Goal: Task Accomplishment & Management: Use online tool/utility

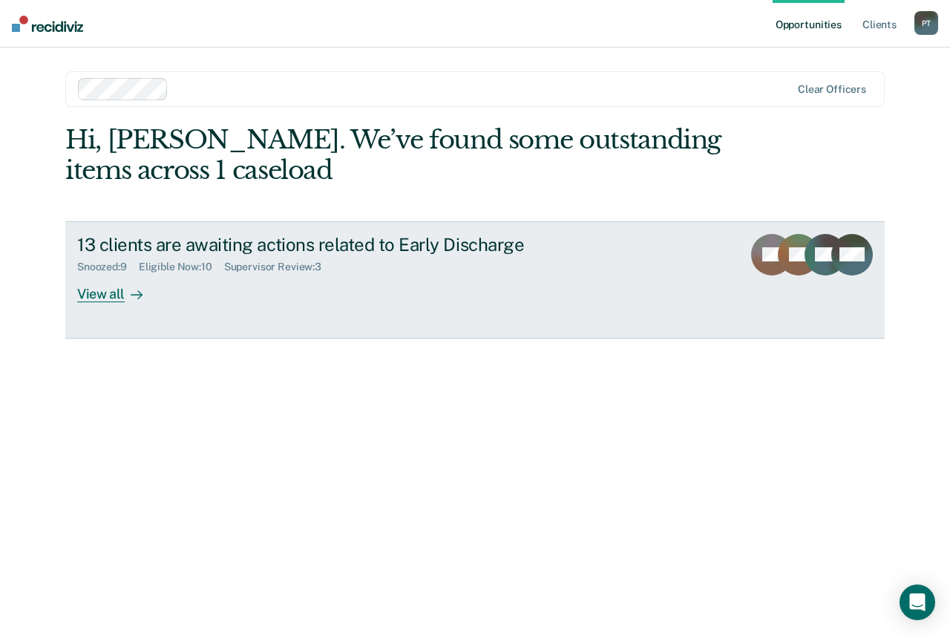
click at [114, 295] on div "View all" at bounding box center [118, 287] width 83 height 29
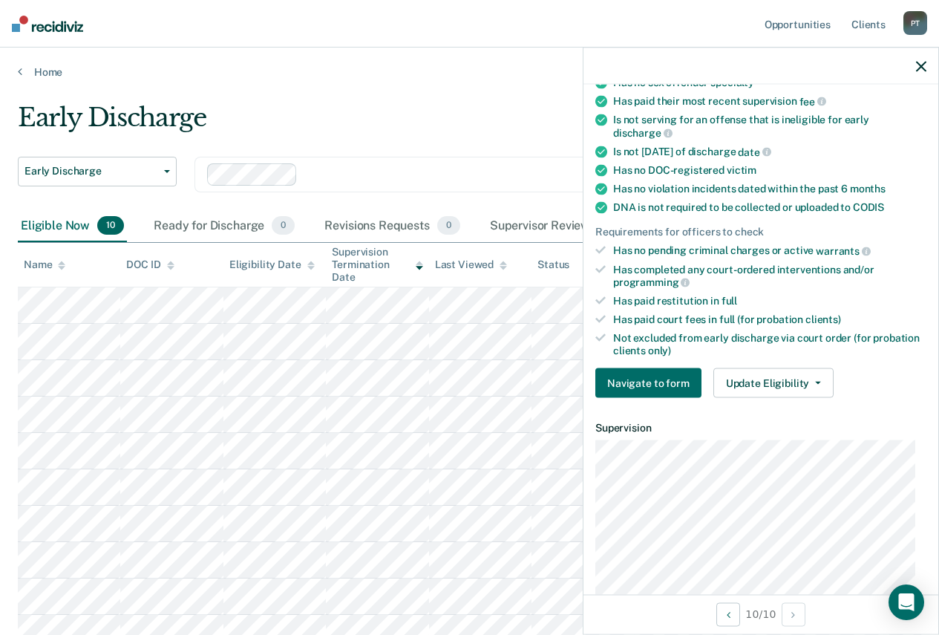
scroll to position [223, 0]
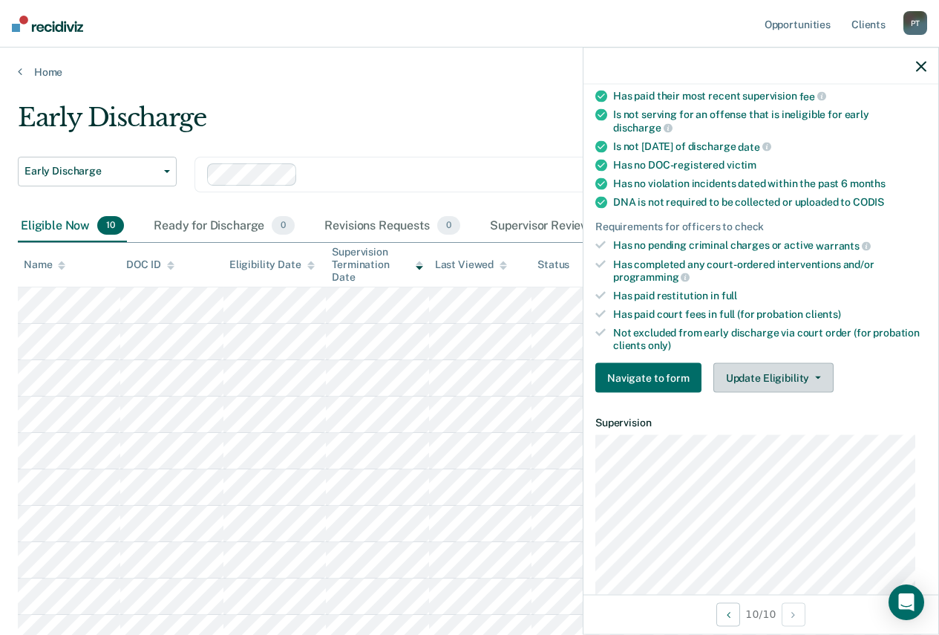
click at [816, 376] on icon "button" at bounding box center [818, 377] width 6 height 3
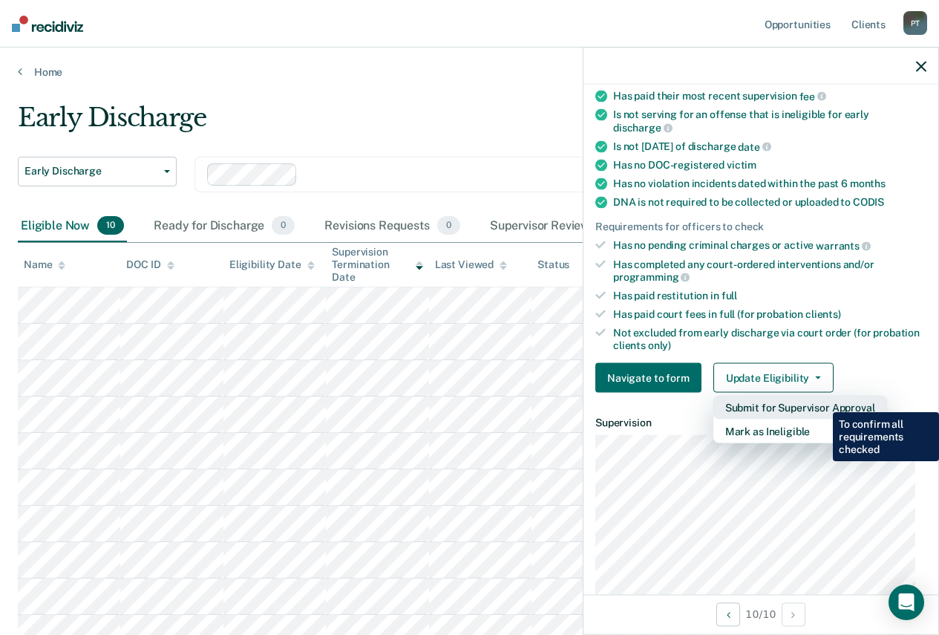
click at [822, 401] on button "Submit for Supervisor Approval" at bounding box center [800, 408] width 174 height 24
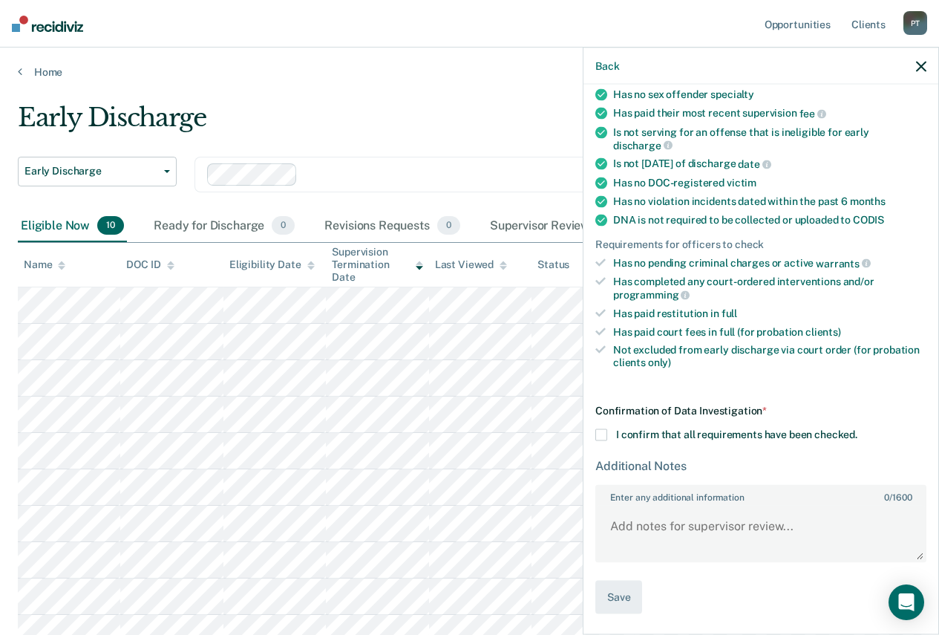
scroll to position [203, 0]
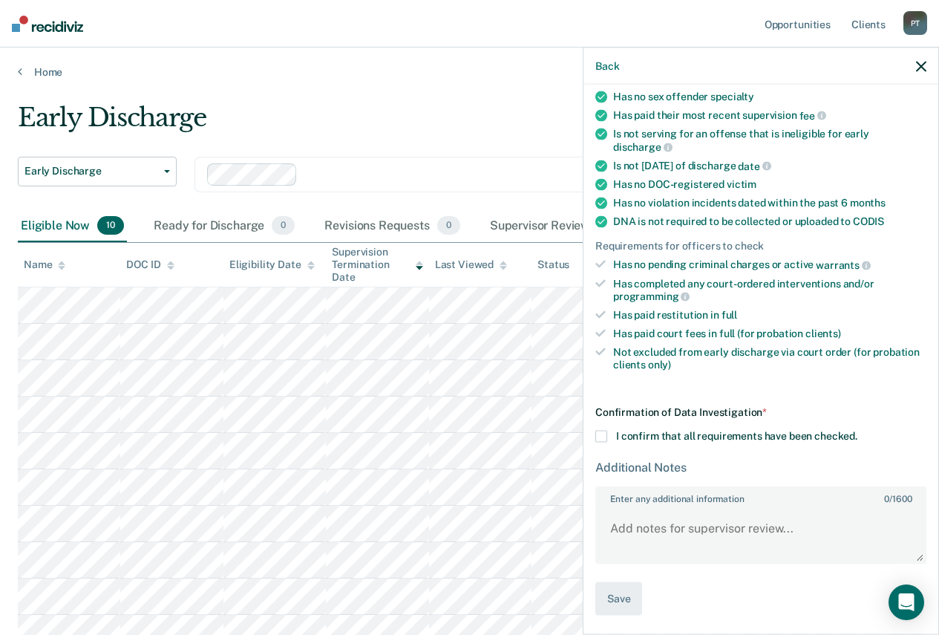
click at [602, 436] on span at bounding box center [601, 436] width 12 height 12
click at [857, 430] on input "I confirm that all requirements have been checked." at bounding box center [857, 430] width 0 height 0
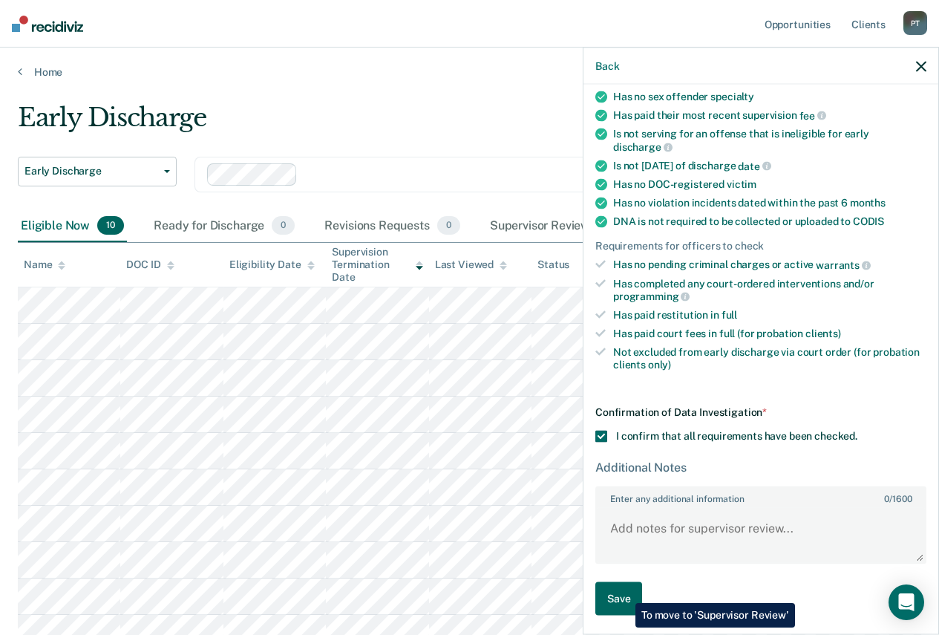
click at [624, 591] on button "Save" at bounding box center [618, 598] width 47 height 33
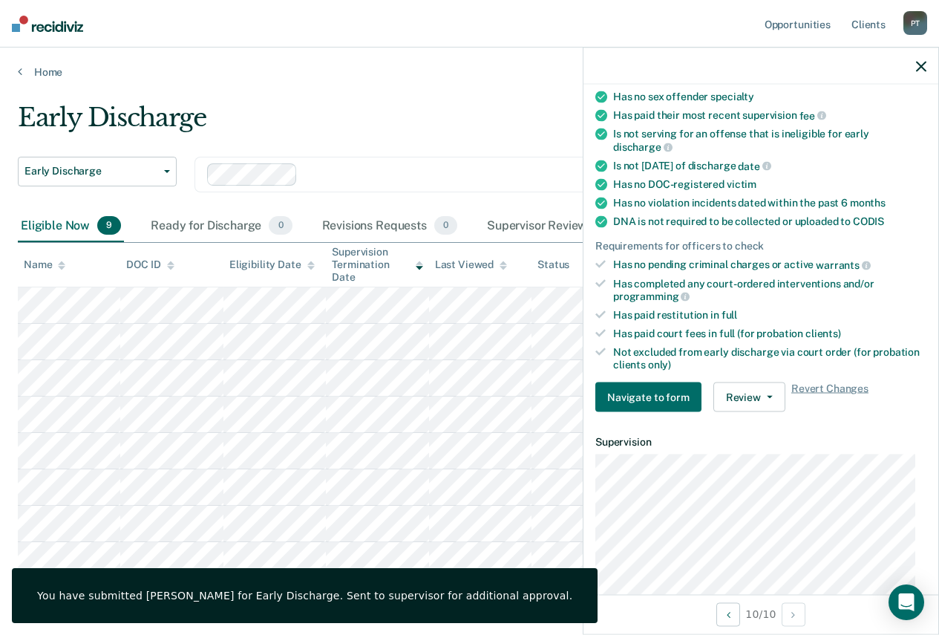
click at [918, 65] on icon "button" at bounding box center [921, 66] width 10 height 10
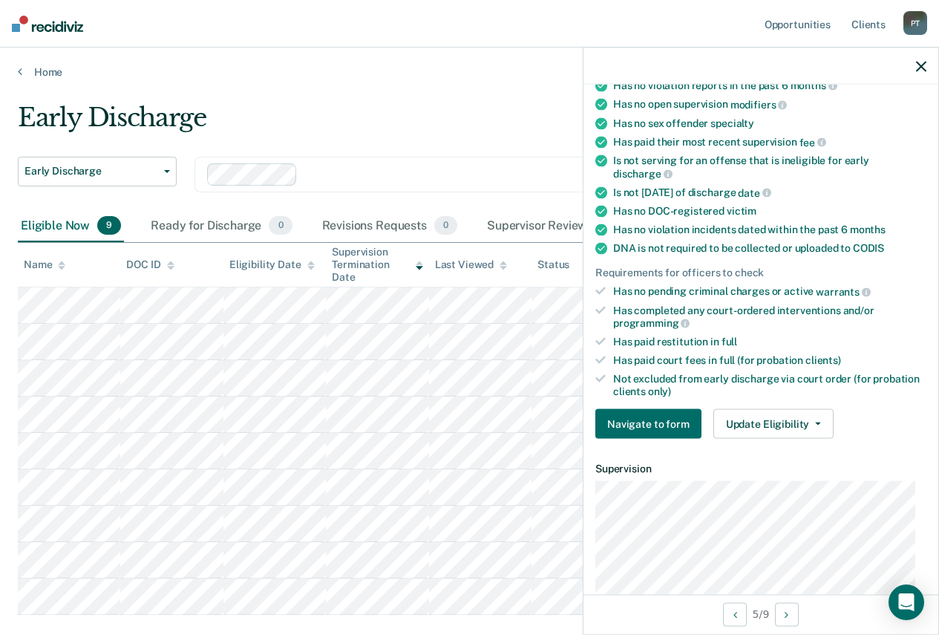
scroll to position [223, 0]
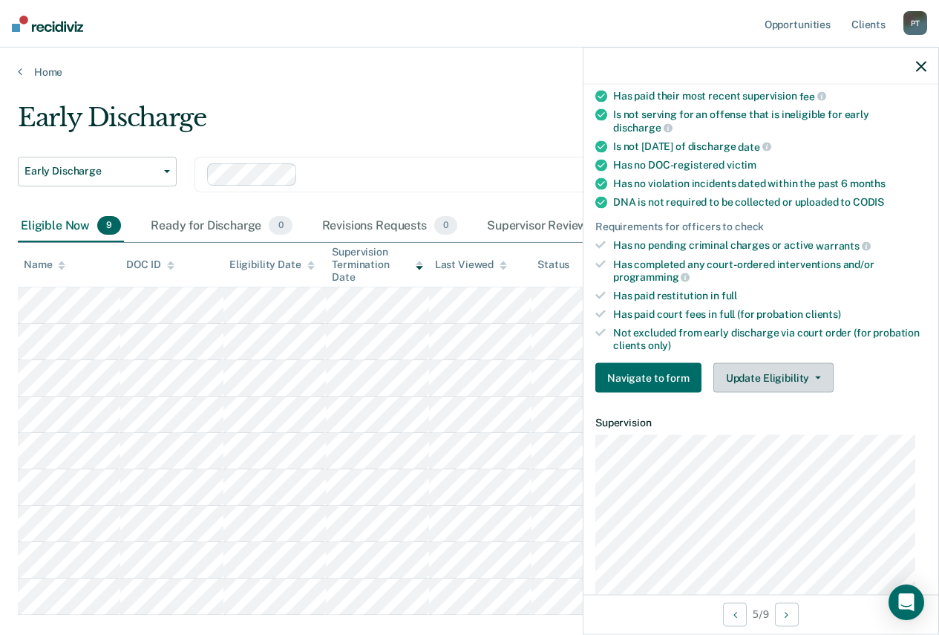
drag, startPoint x: 715, startPoint y: 376, endPoint x: 739, endPoint y: 378, distance: 23.9
click at [734, 378] on button "Update Eligibility" at bounding box center [773, 378] width 120 height 30
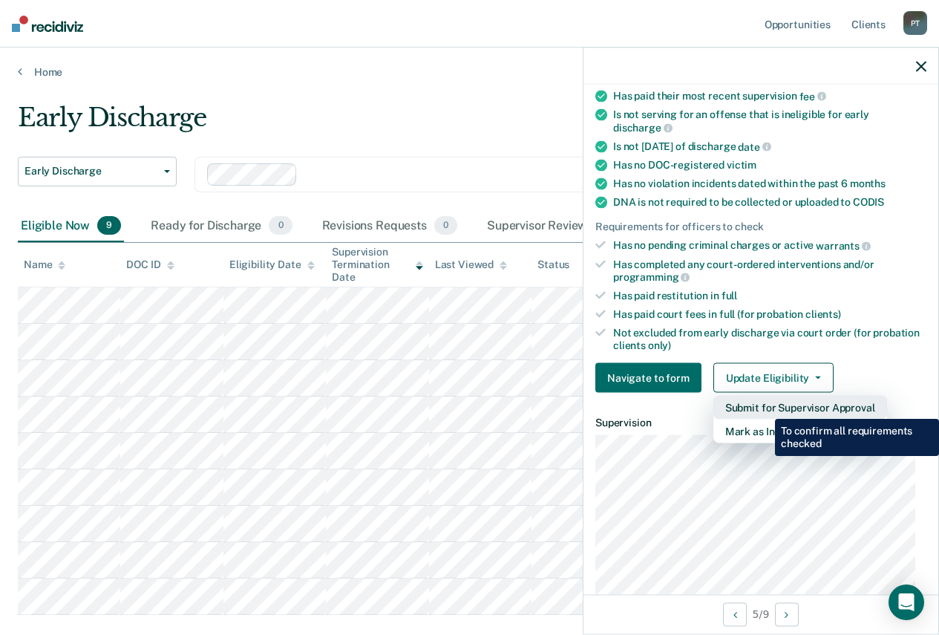
click at [764, 407] on button "Submit for Supervisor Approval" at bounding box center [800, 408] width 174 height 24
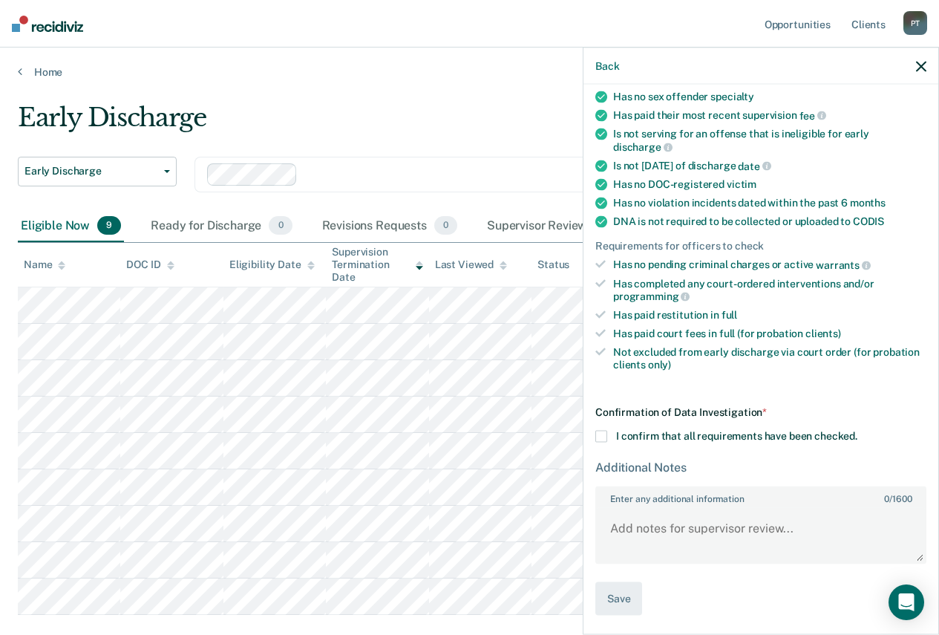
click at [605, 433] on span at bounding box center [601, 436] width 12 height 12
click at [857, 430] on input "I confirm that all requirements have been checked." at bounding box center [857, 430] width 0 height 0
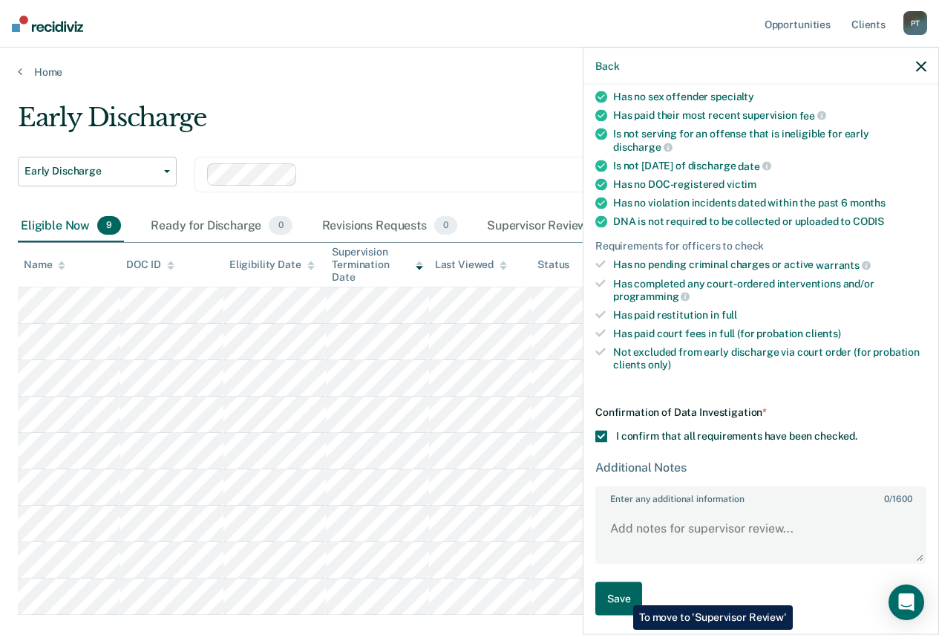
click at [621, 594] on button "Save" at bounding box center [618, 598] width 47 height 33
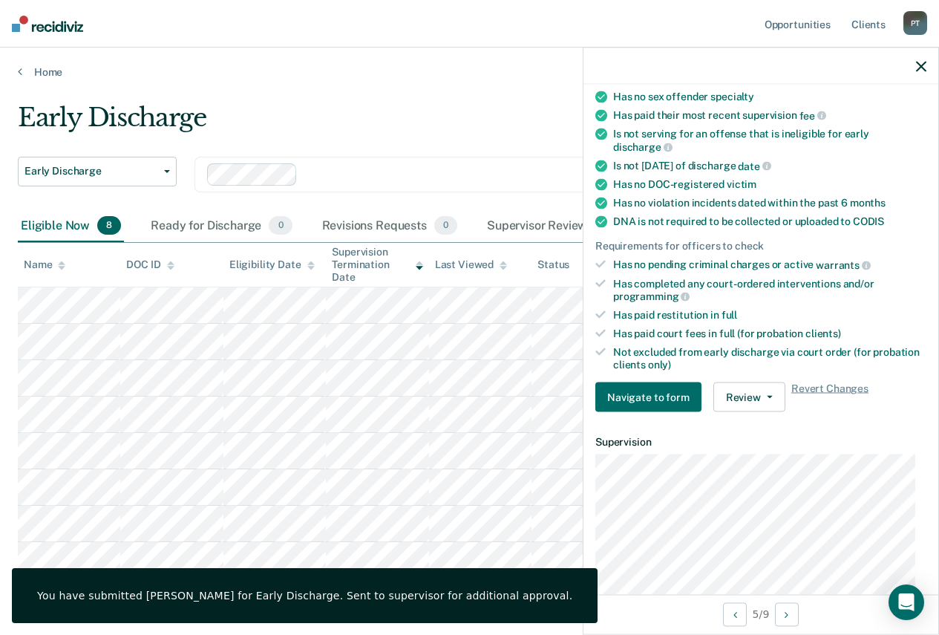
click at [922, 67] on icon "button" at bounding box center [921, 66] width 10 height 10
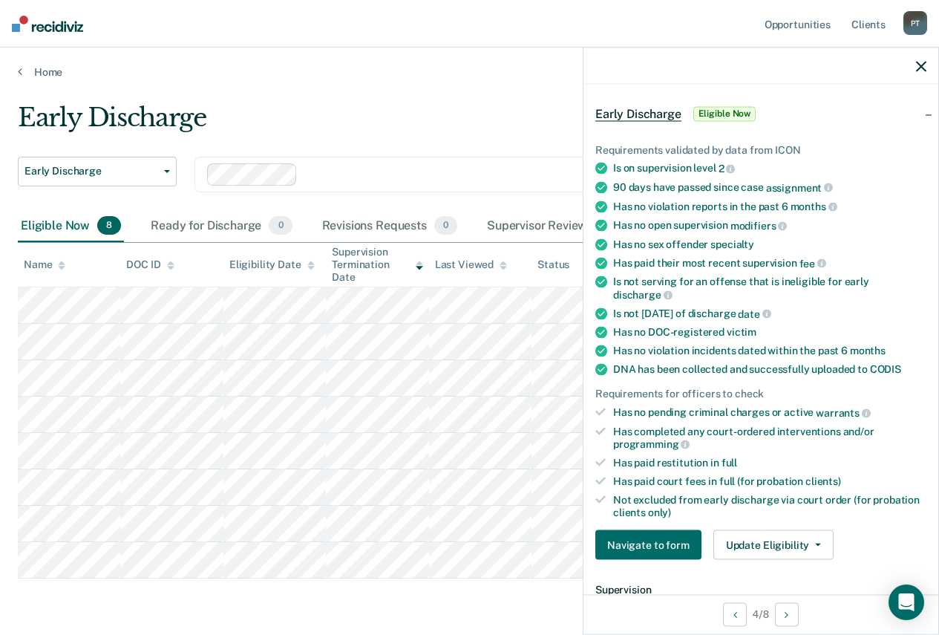
scroll to position [148, 0]
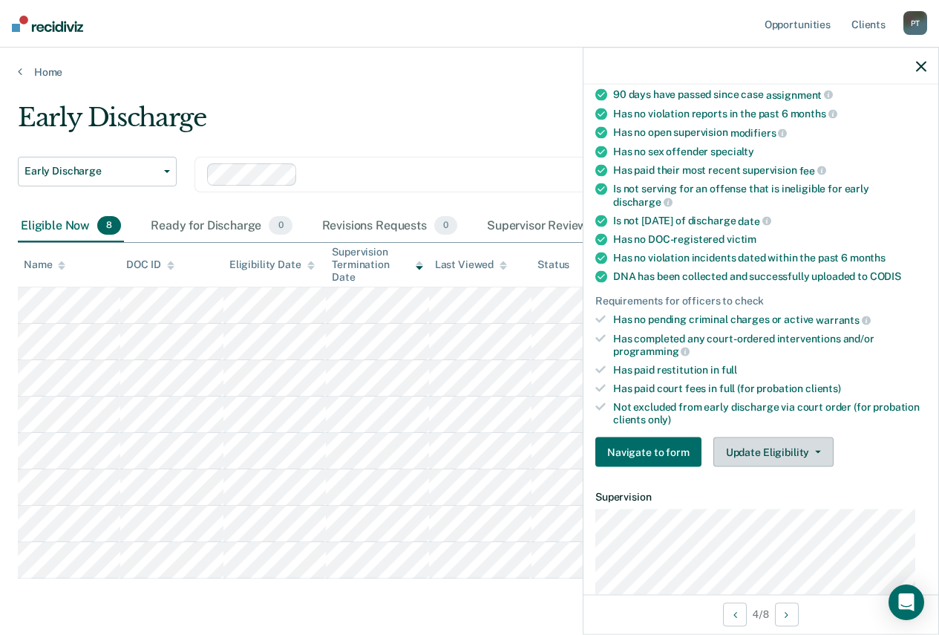
click at [793, 448] on button "Update Eligibility" at bounding box center [773, 452] width 120 height 30
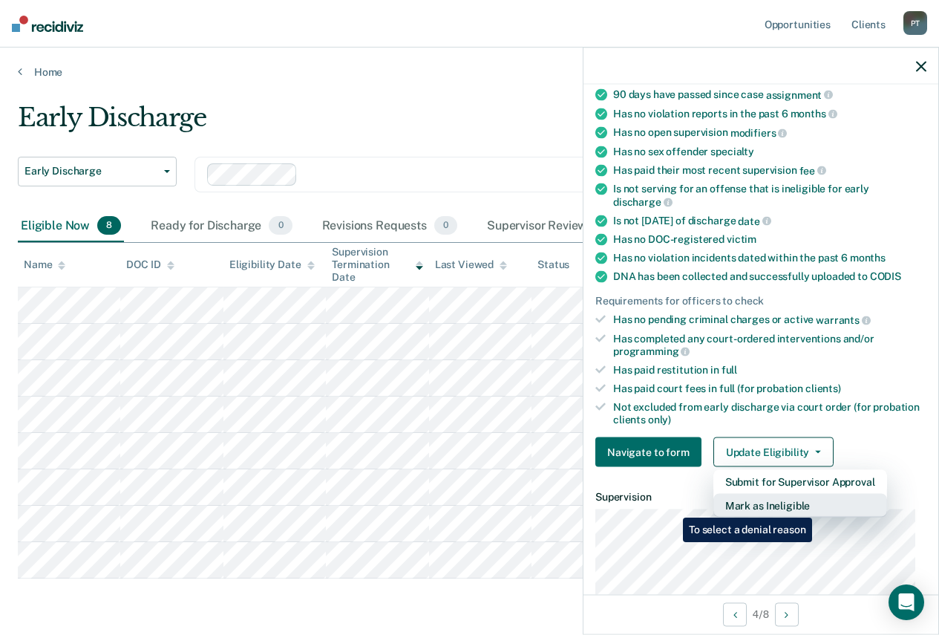
click at [815, 506] on button "Mark as Ineligible" at bounding box center [800, 506] width 174 height 24
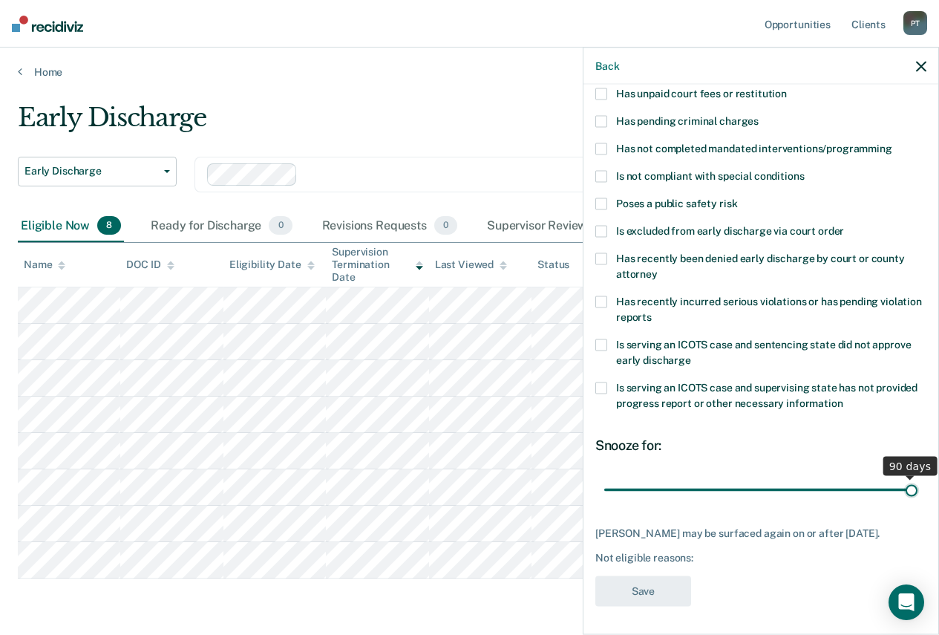
drag, startPoint x: 702, startPoint y: 487, endPoint x: 900, endPoint y: 492, distance: 198.2
type input "90"
click at [900, 492] on input "range" at bounding box center [760, 489] width 313 height 26
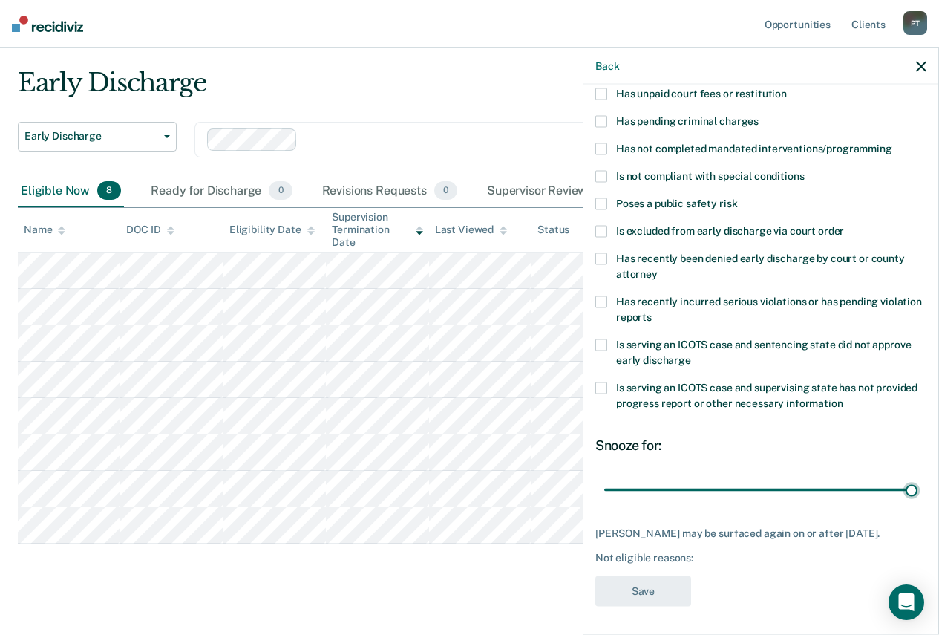
scroll to position [50, 0]
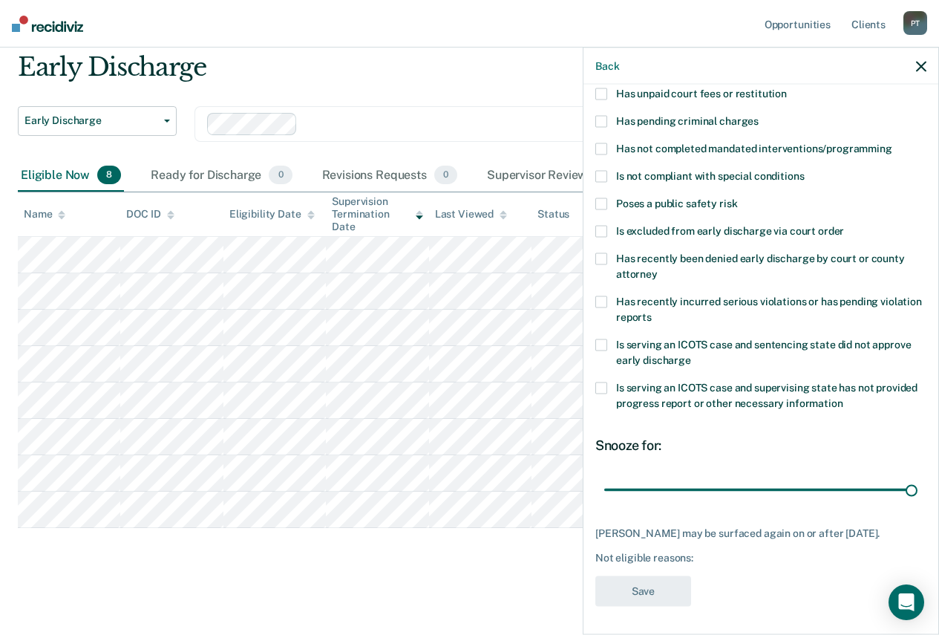
click at [606, 145] on span at bounding box center [601, 148] width 12 height 12
click at [892, 142] on input "Has not completed mandated interventions/programming" at bounding box center [892, 142] width 0 height 0
click at [652, 586] on button "Save" at bounding box center [643, 590] width 96 height 30
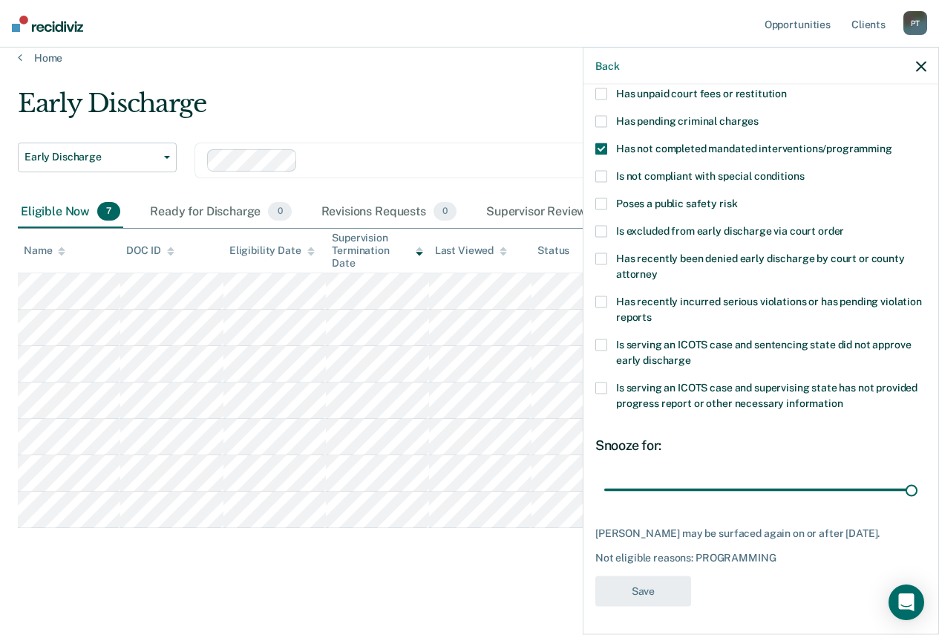
scroll to position [14, 0]
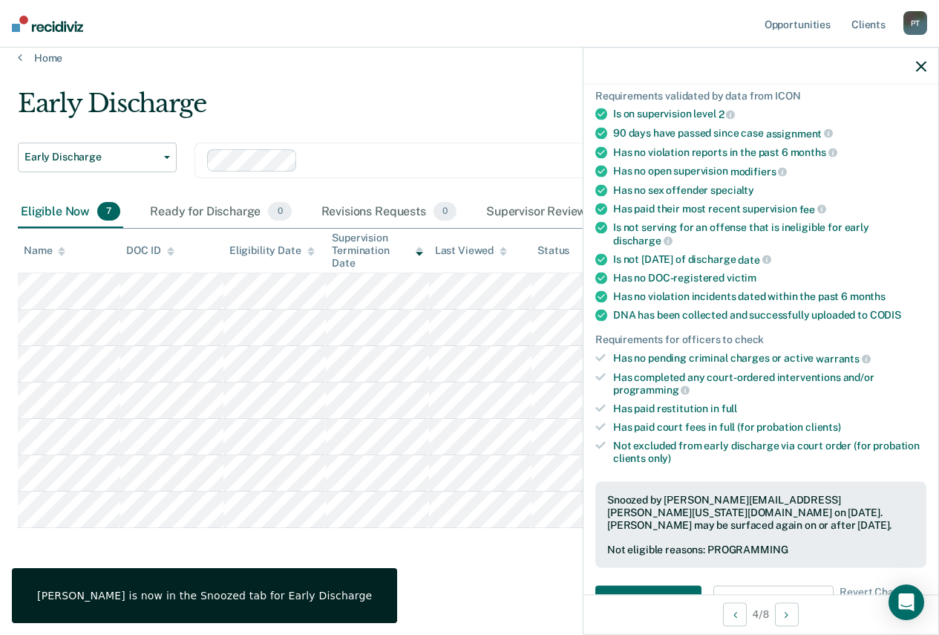
click at [383, 547] on div "Early Discharge Early Discharge Early Discharge Clear officers Eligible Now 7 R…" at bounding box center [469, 329] width 903 height 482
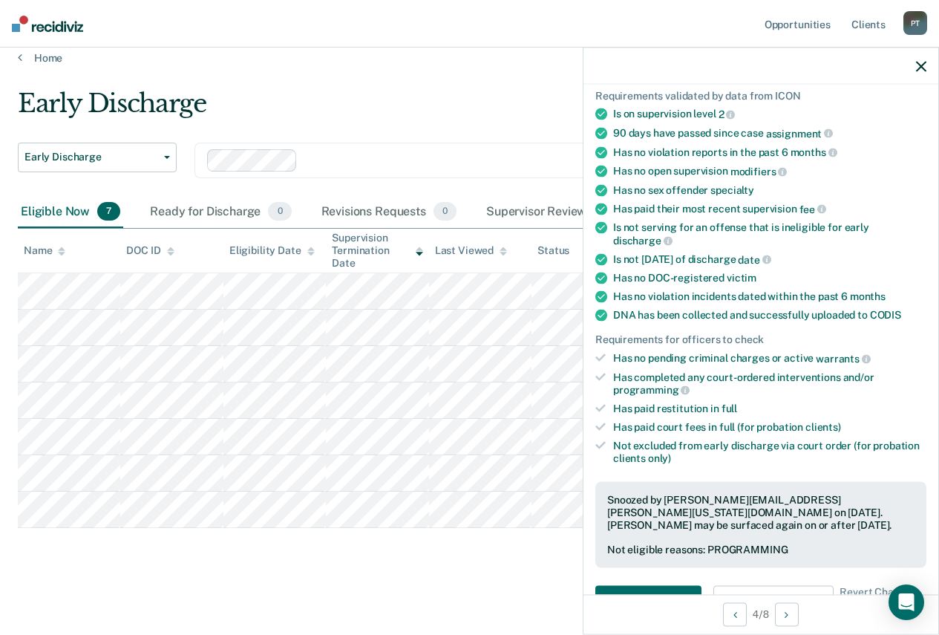
click at [917, 64] on icon "button" at bounding box center [921, 66] width 10 height 10
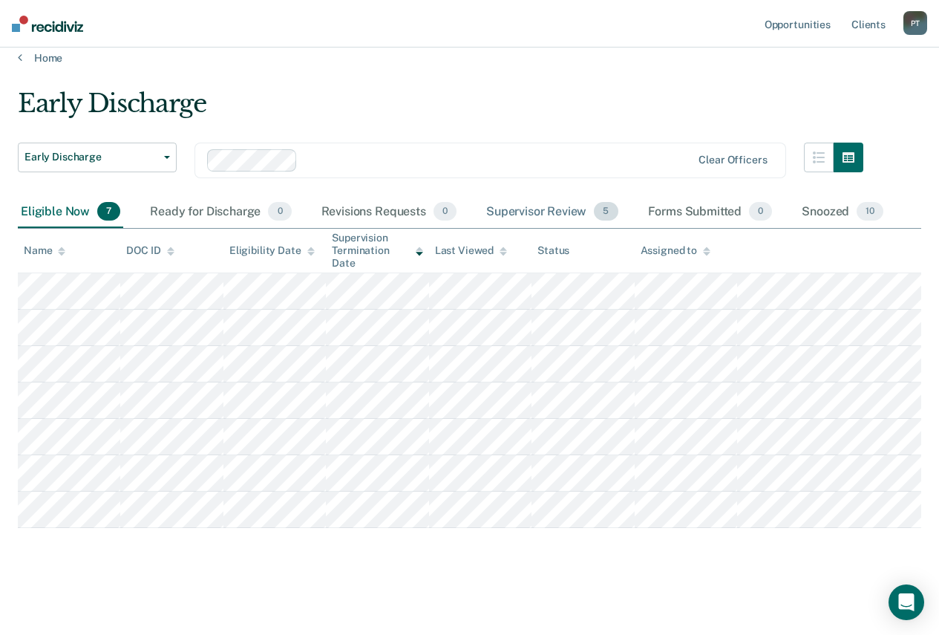
click at [569, 211] on div "Supervisor Review 5" at bounding box center [552, 212] width 138 height 33
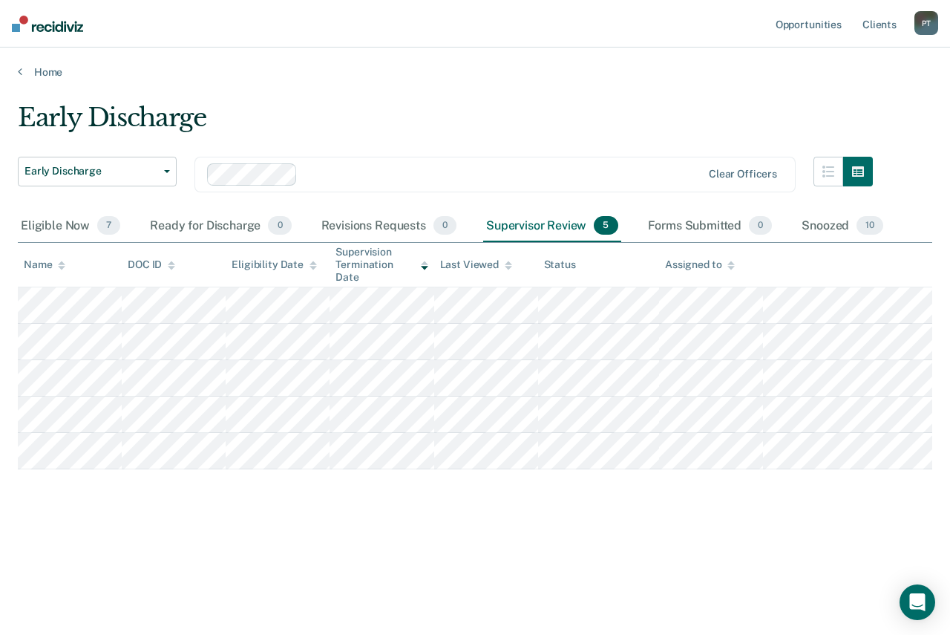
click at [534, 124] on div "Early Discharge" at bounding box center [445, 123] width 855 height 42
click at [69, 226] on div "Eligible Now 7" at bounding box center [70, 226] width 105 height 33
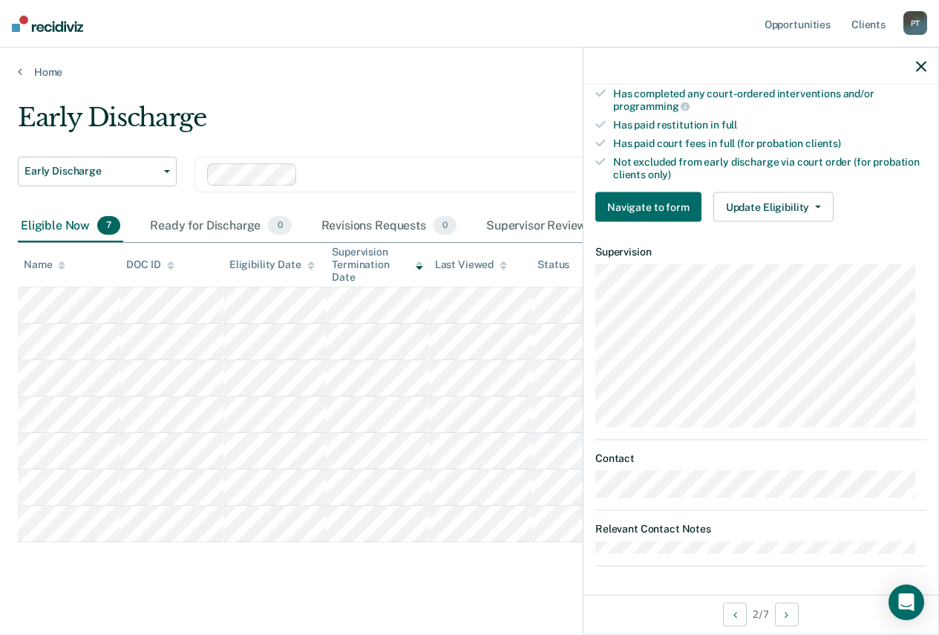
click at [917, 65] on icon "button" at bounding box center [921, 66] width 10 height 10
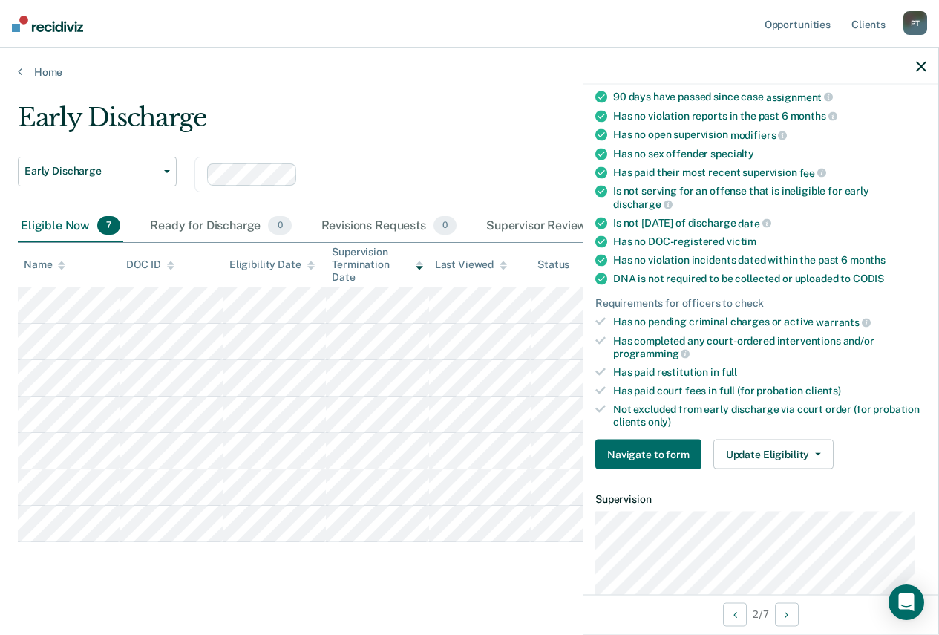
scroll to position [148, 0]
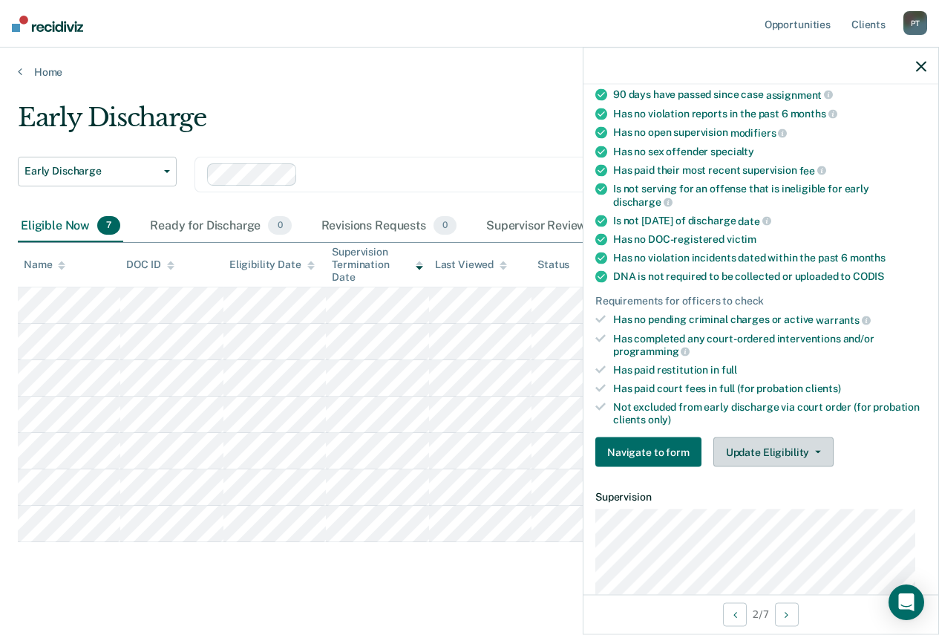
click at [762, 448] on button "Update Eligibility" at bounding box center [773, 452] width 120 height 30
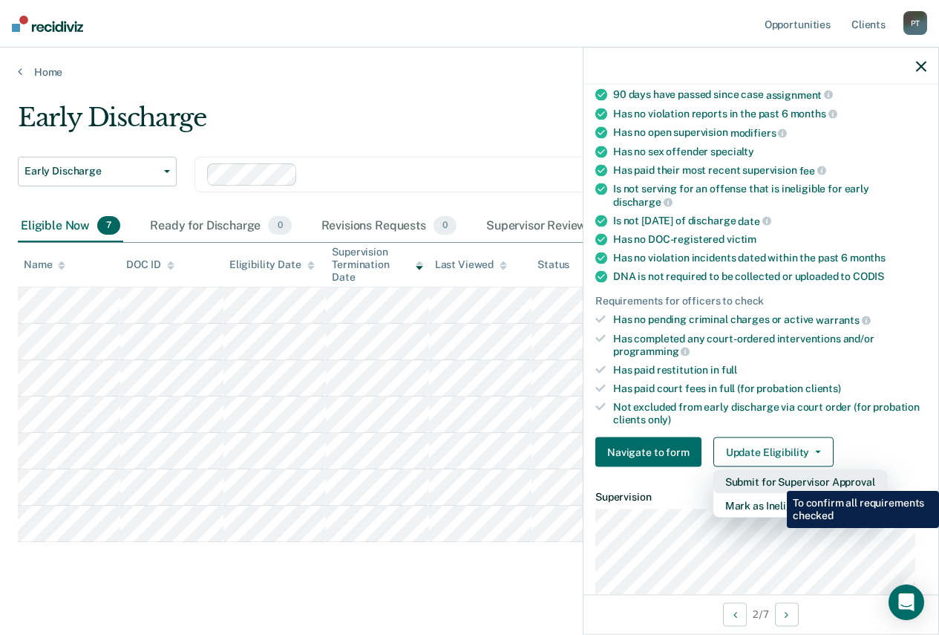
click at [776, 479] on button "Submit for Supervisor Approval" at bounding box center [800, 482] width 174 height 24
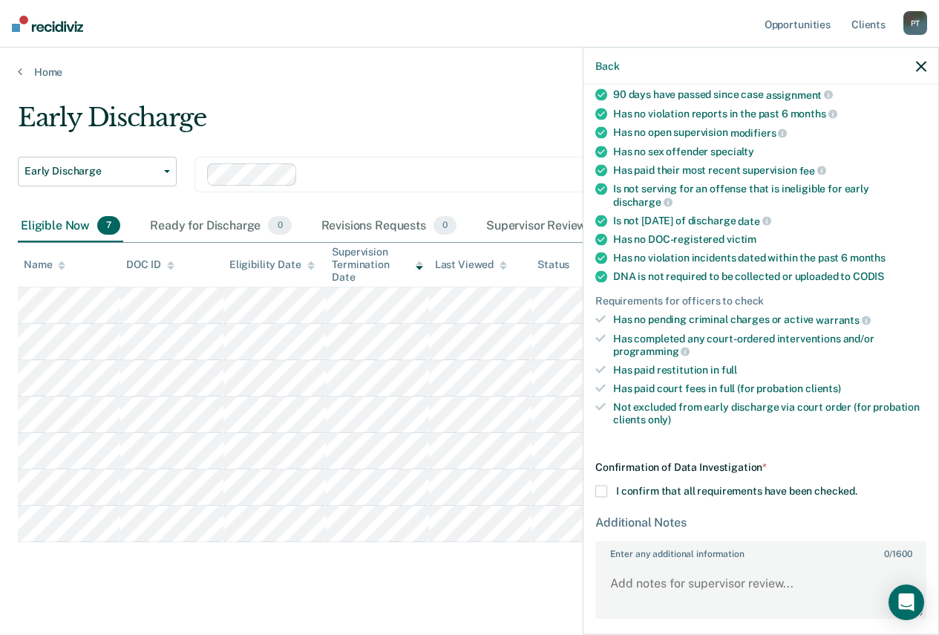
click at [604, 490] on span at bounding box center [601, 491] width 12 height 12
click at [857, 485] on input "I confirm that all requirements have been checked." at bounding box center [857, 485] width 0 height 0
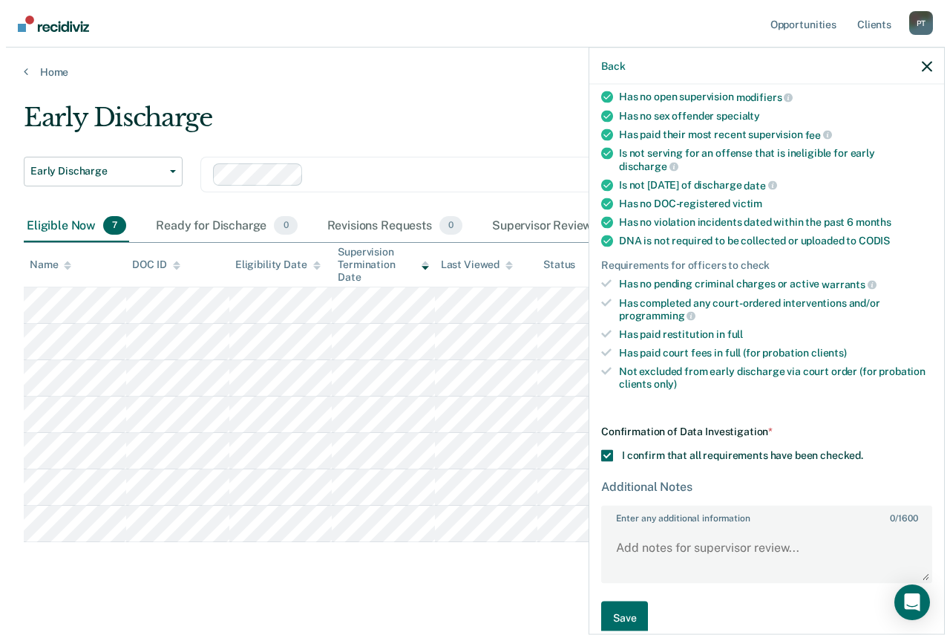
scroll to position [203, 0]
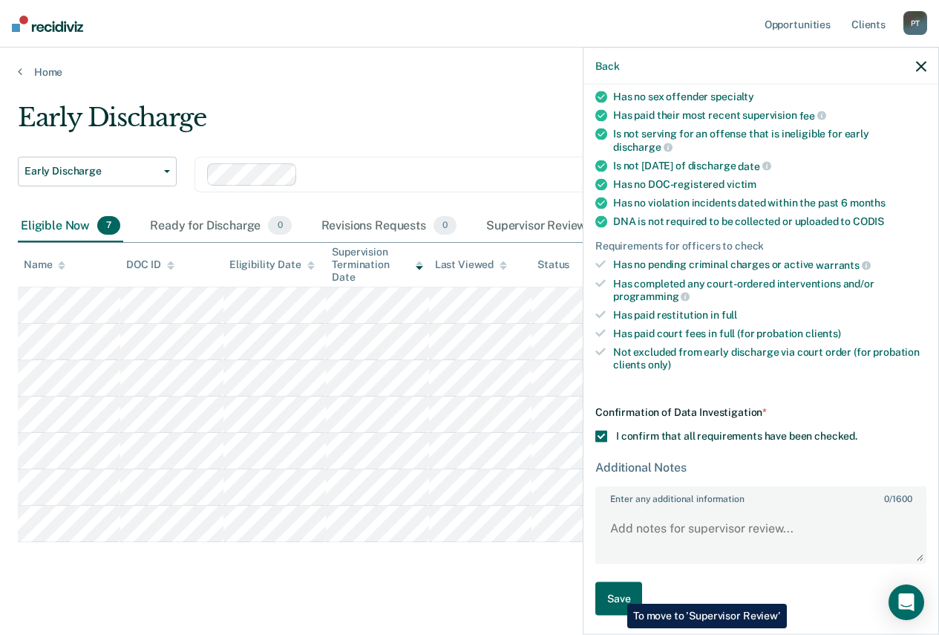
click at [616, 592] on button "Save" at bounding box center [618, 598] width 47 height 33
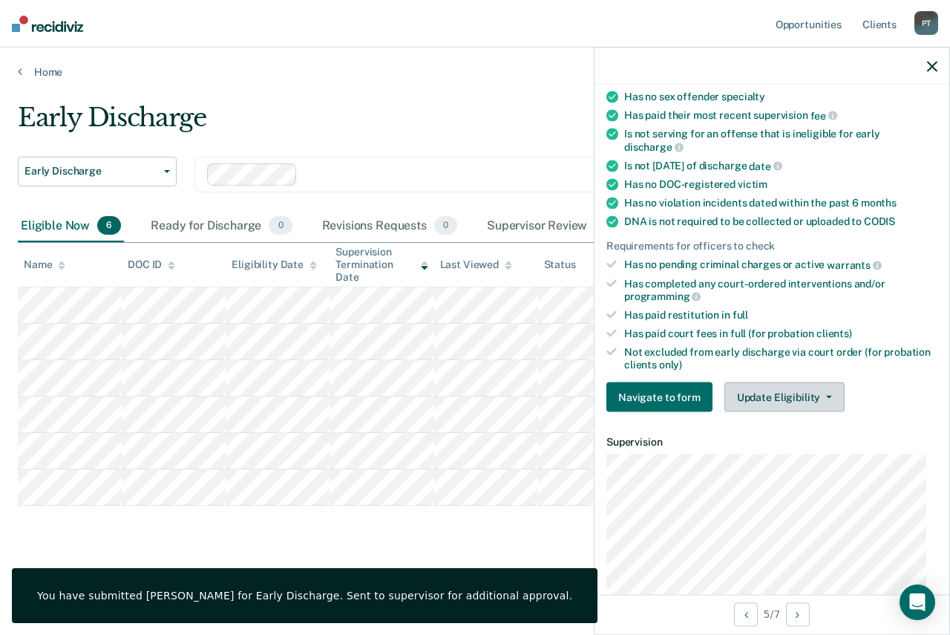
click at [773, 395] on button "Update Eligibility" at bounding box center [784, 397] width 120 height 30
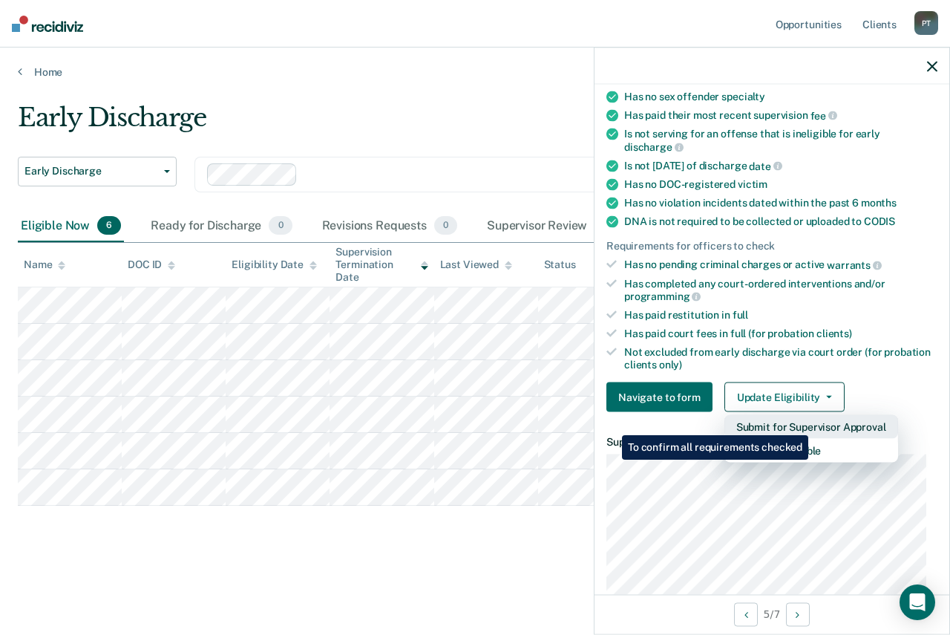
click at [810, 424] on button "Submit for Supervisor Approval" at bounding box center [811, 427] width 174 height 24
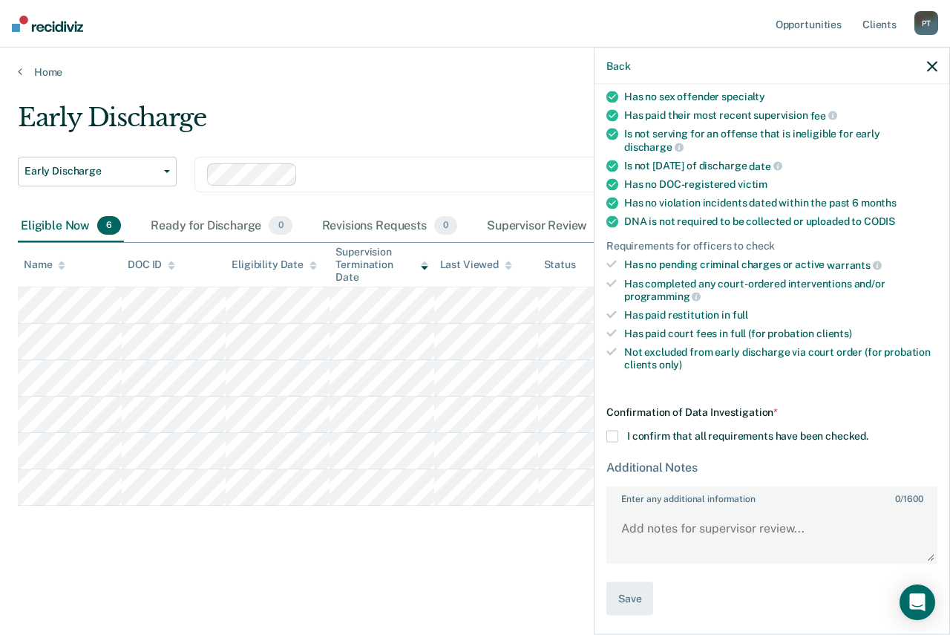
click at [613, 435] on span at bounding box center [612, 436] width 12 height 12
click at [868, 430] on input "I confirm that all requirements have been checked." at bounding box center [868, 430] width 0 height 0
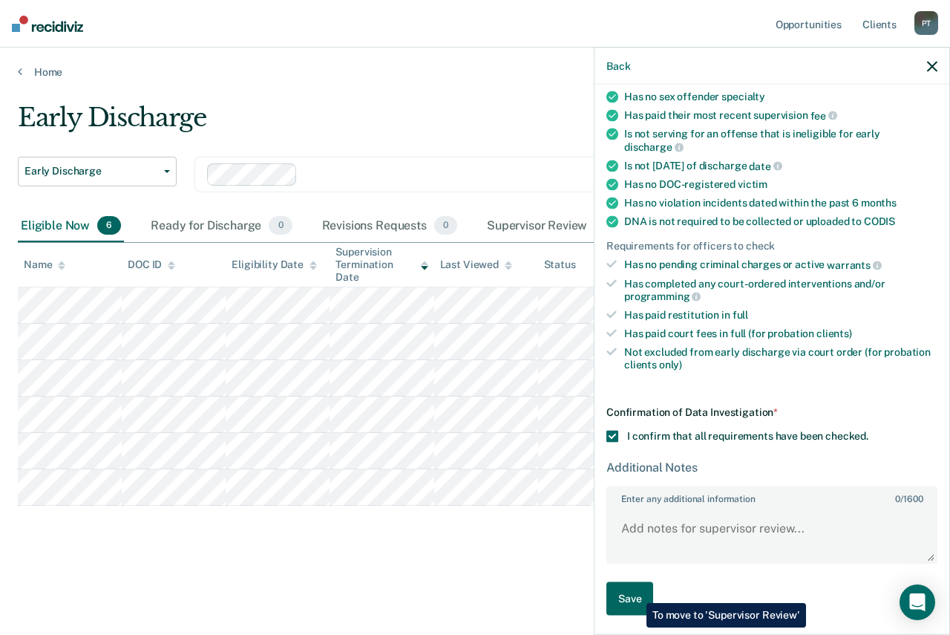
click at [635, 591] on button "Save" at bounding box center [629, 598] width 47 height 33
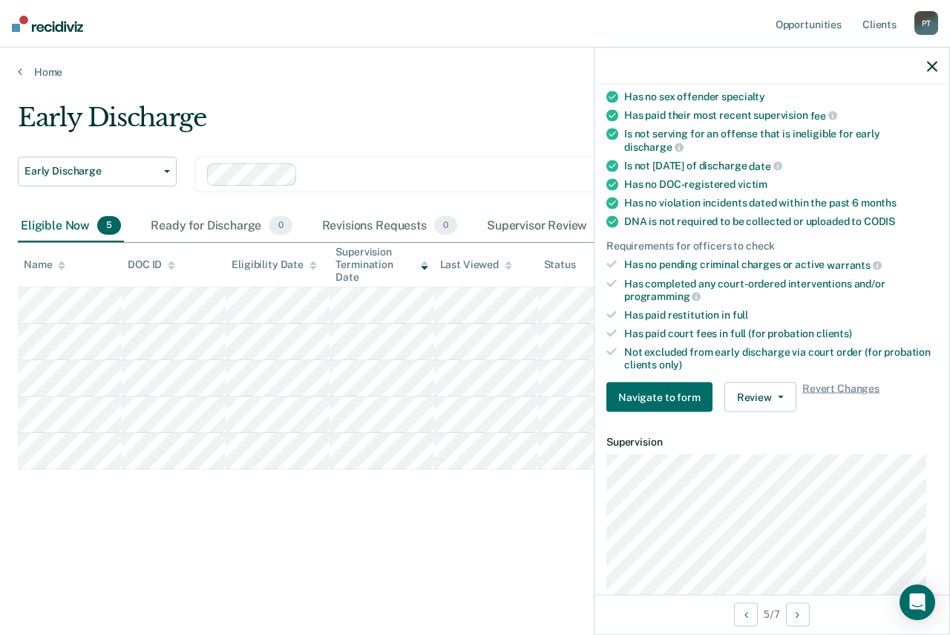
click at [932, 64] on icon "button" at bounding box center [932, 66] width 10 height 10
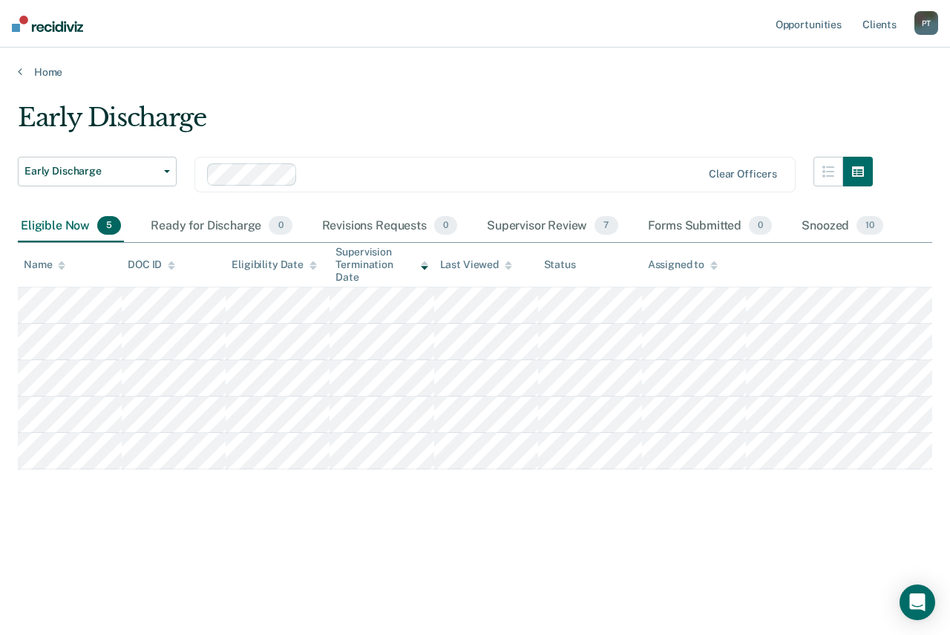
click at [929, 24] on div "P T" at bounding box center [926, 23] width 24 height 24
click at [842, 95] on link "Log Out" at bounding box center [866, 97] width 119 height 13
